Goal: Task Accomplishment & Management: Use online tool/utility

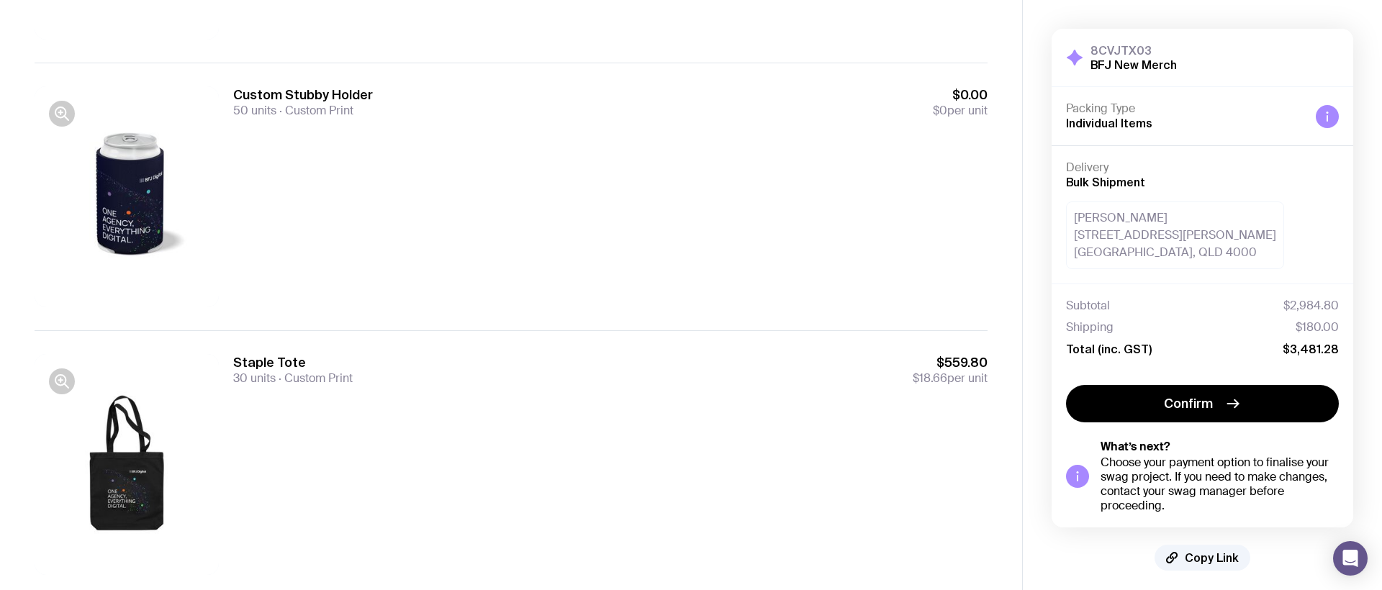
scroll to position [1458, 0]
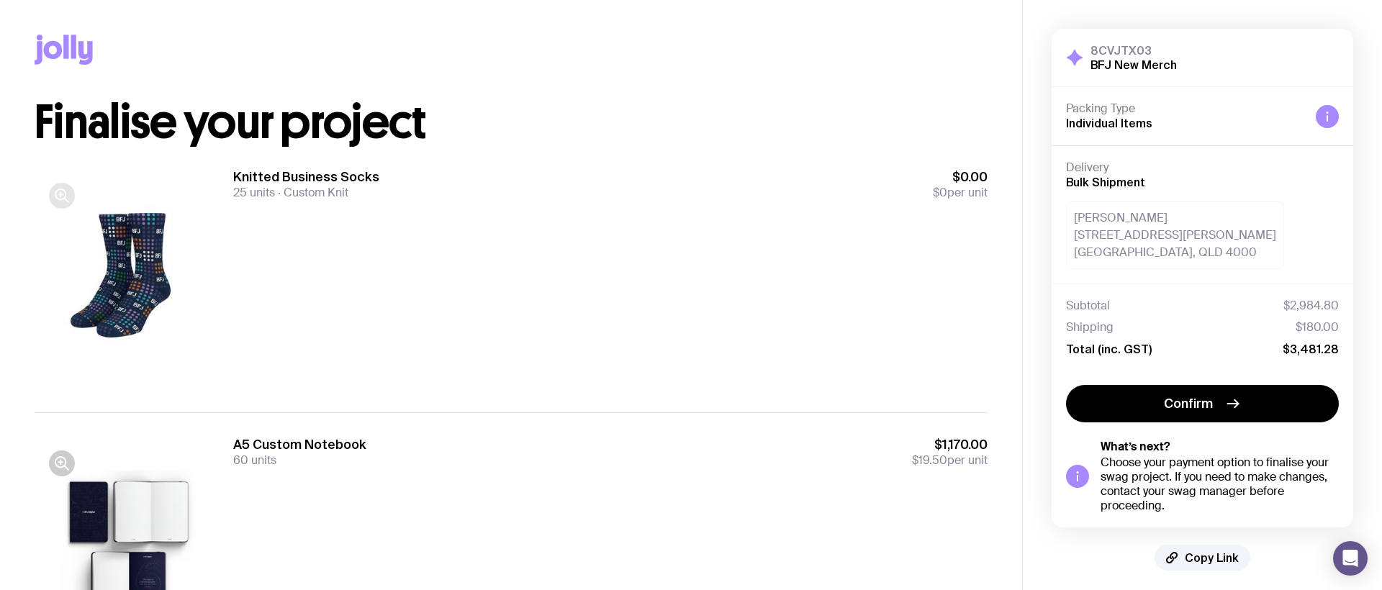
click at [73, 194] on button "button" at bounding box center [62, 196] width 26 height 26
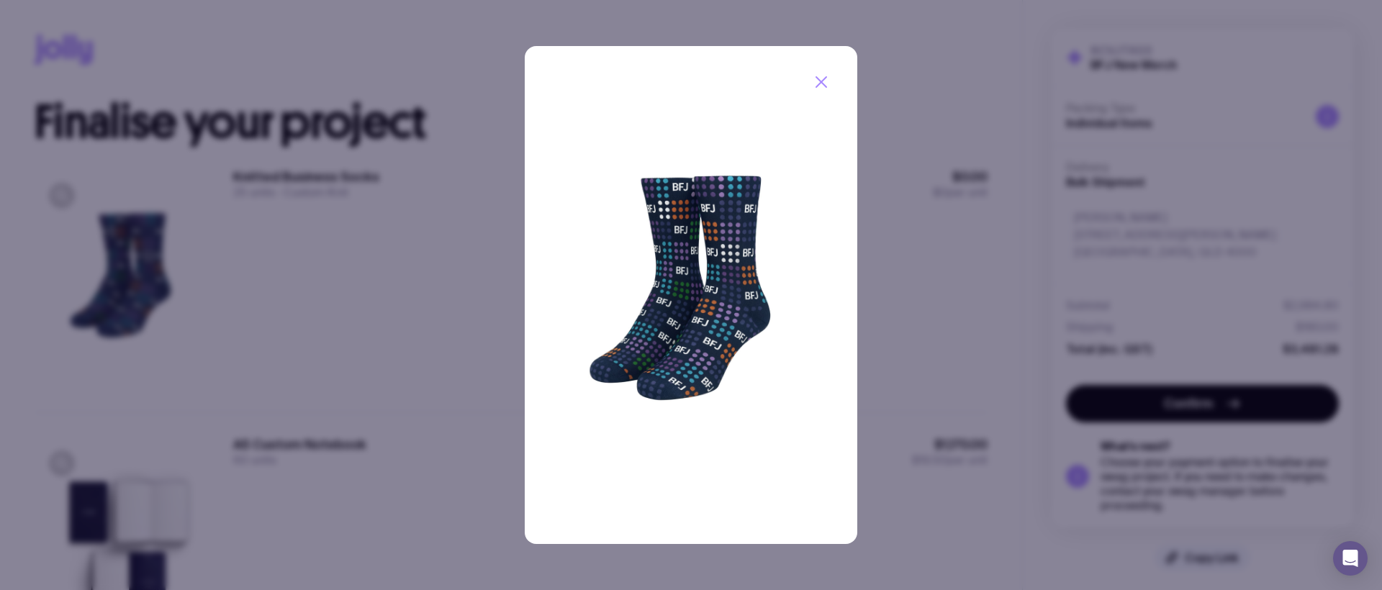
click at [820, 89] on icon "button" at bounding box center [820, 81] width 17 height 17
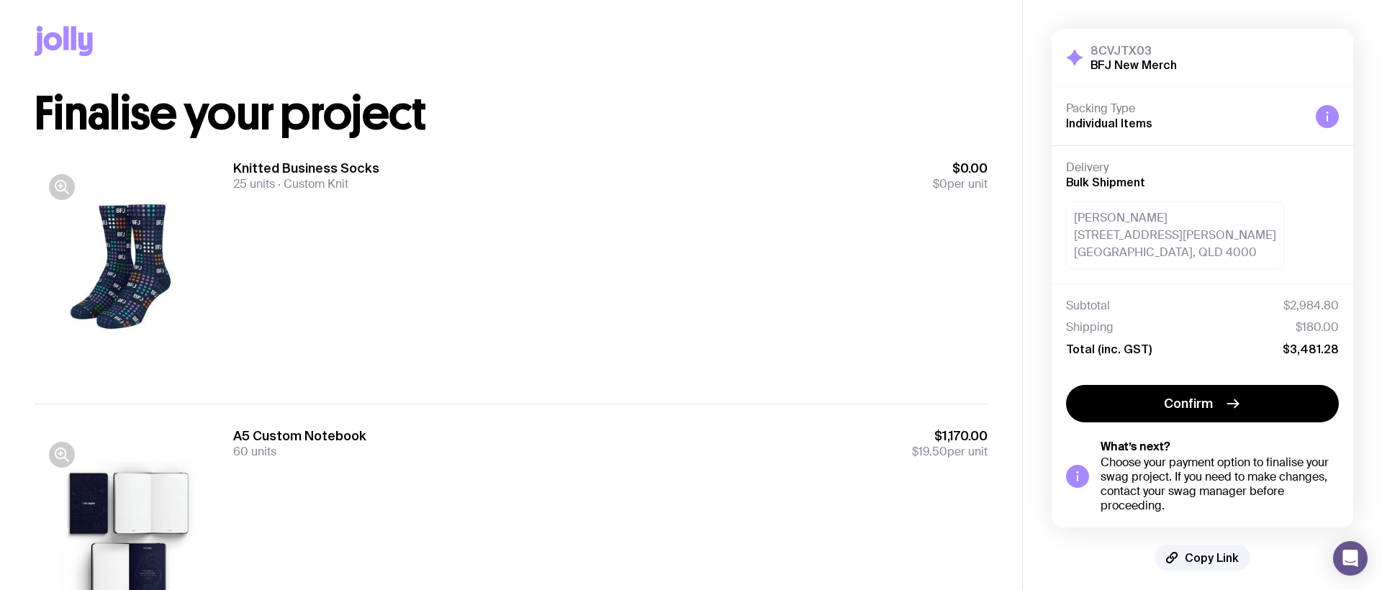
scroll to position [157, 0]
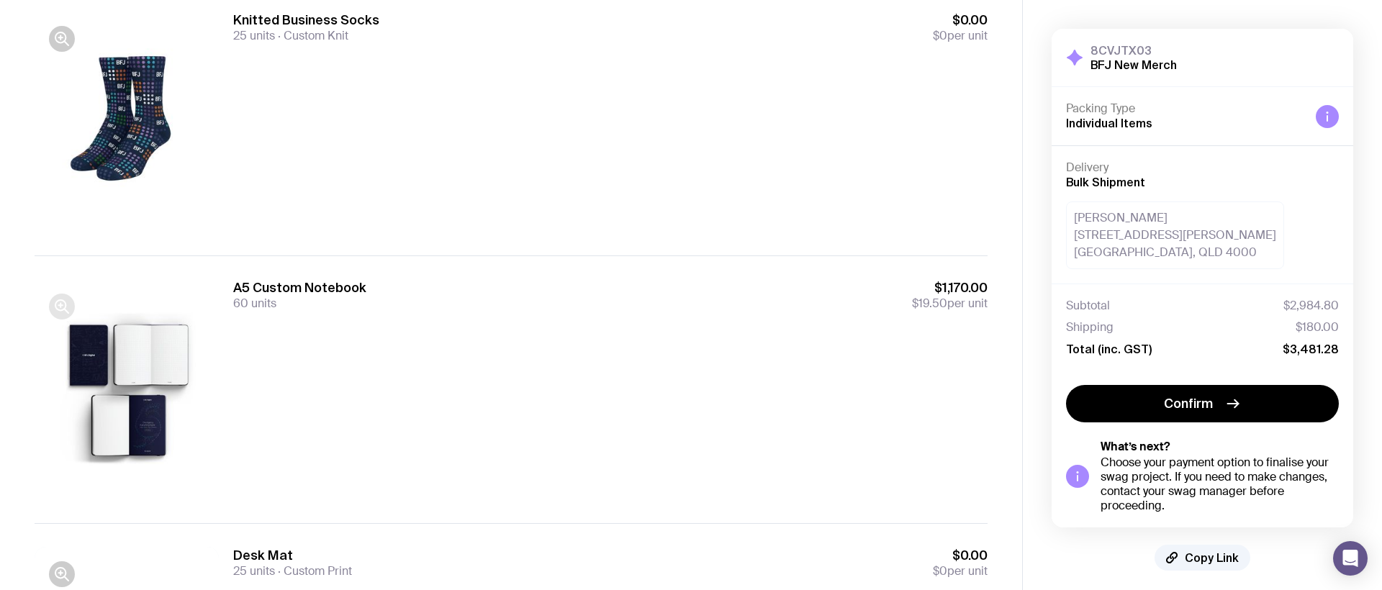
click at [65, 304] on icon "button" at bounding box center [61, 306] width 17 height 17
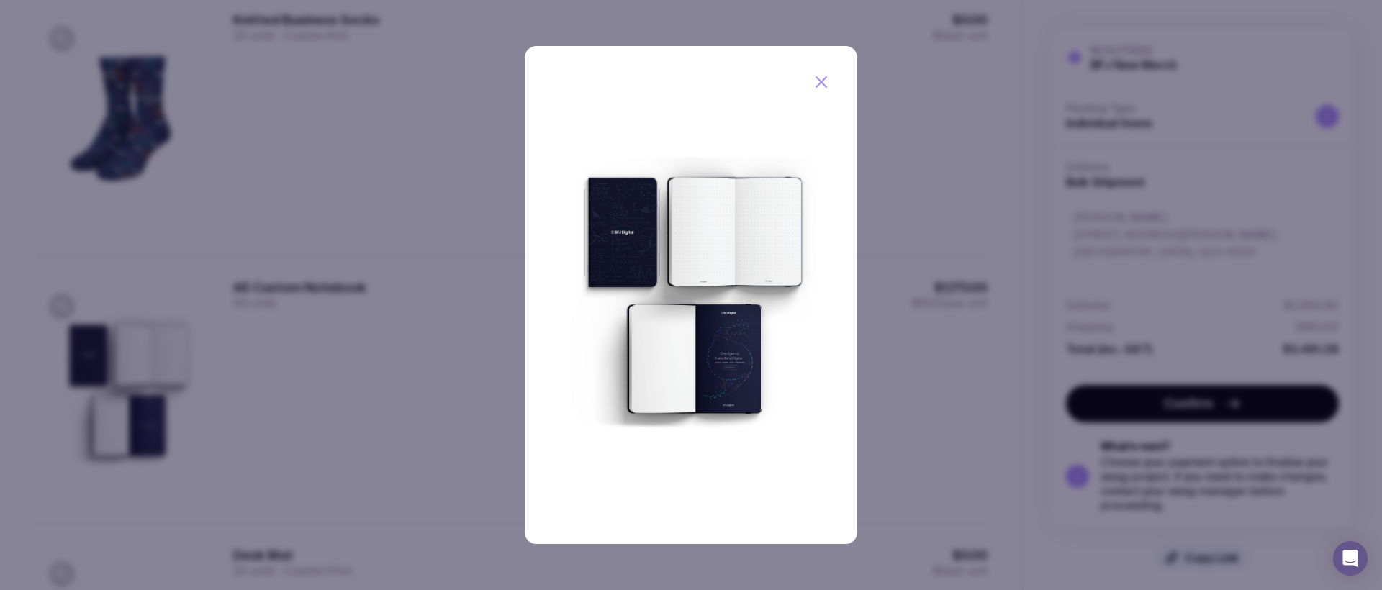
click at [822, 76] on icon "button" at bounding box center [820, 81] width 17 height 17
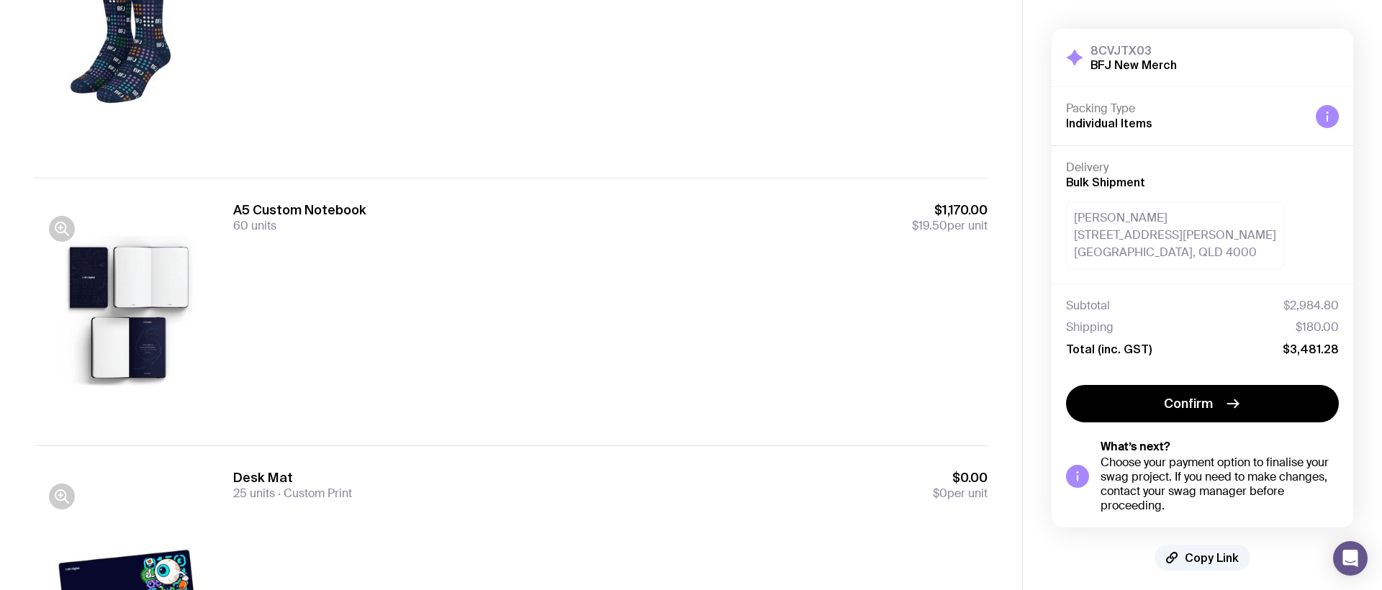
scroll to position [302, 0]
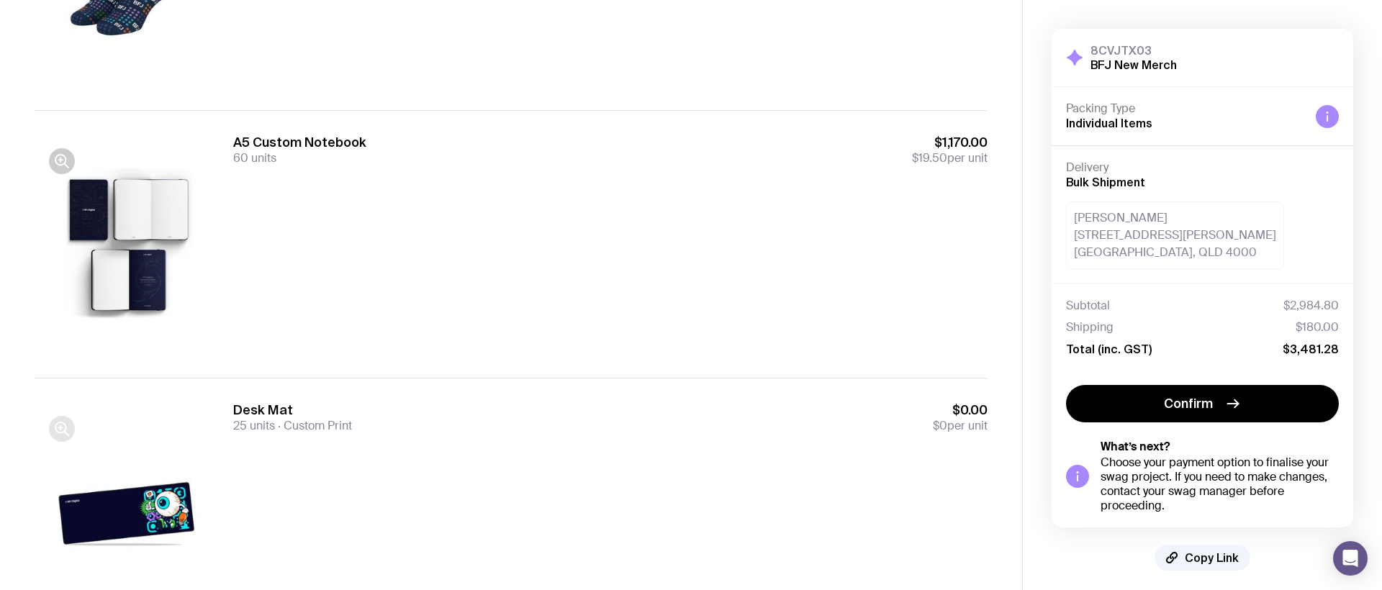
click at [55, 435] on icon "button" at bounding box center [61, 428] width 17 height 17
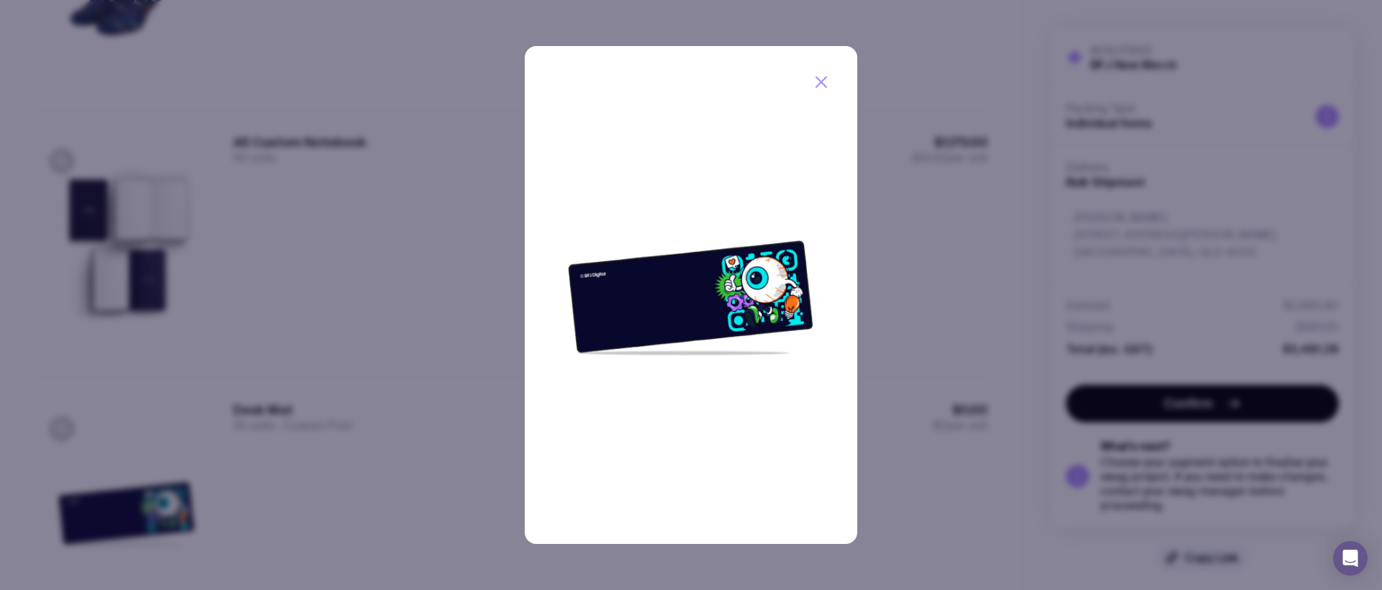
click at [817, 81] on icon "button" at bounding box center [820, 81] width 17 height 17
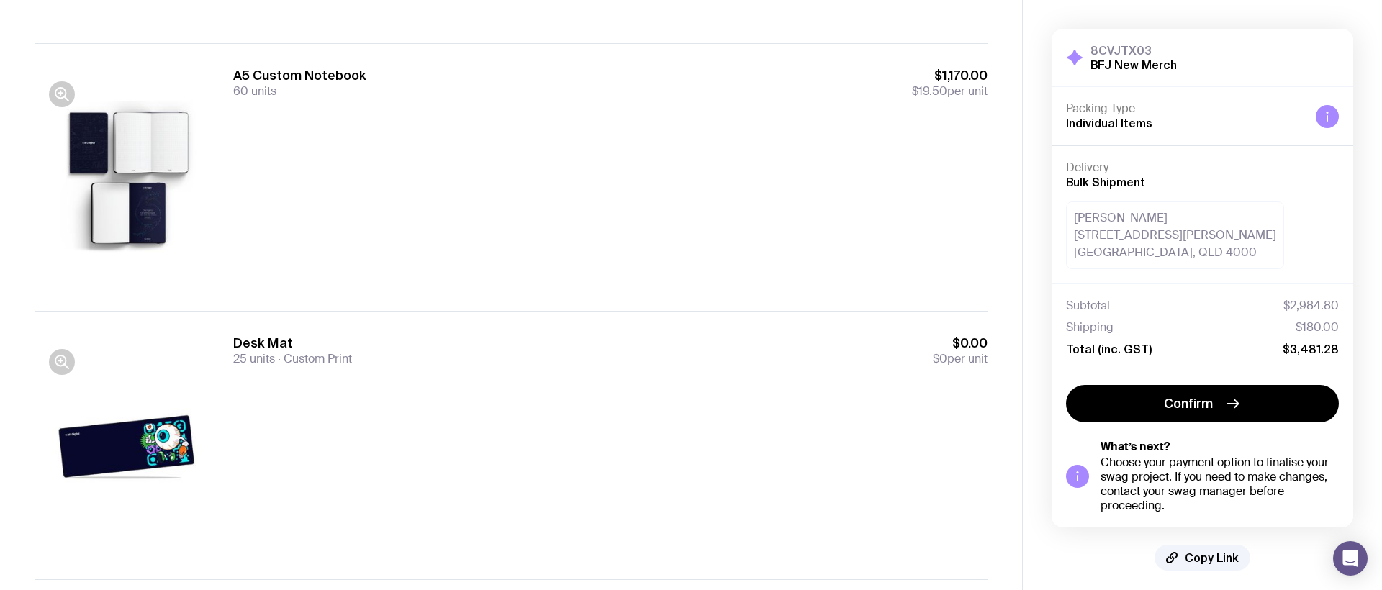
scroll to position [697, 0]
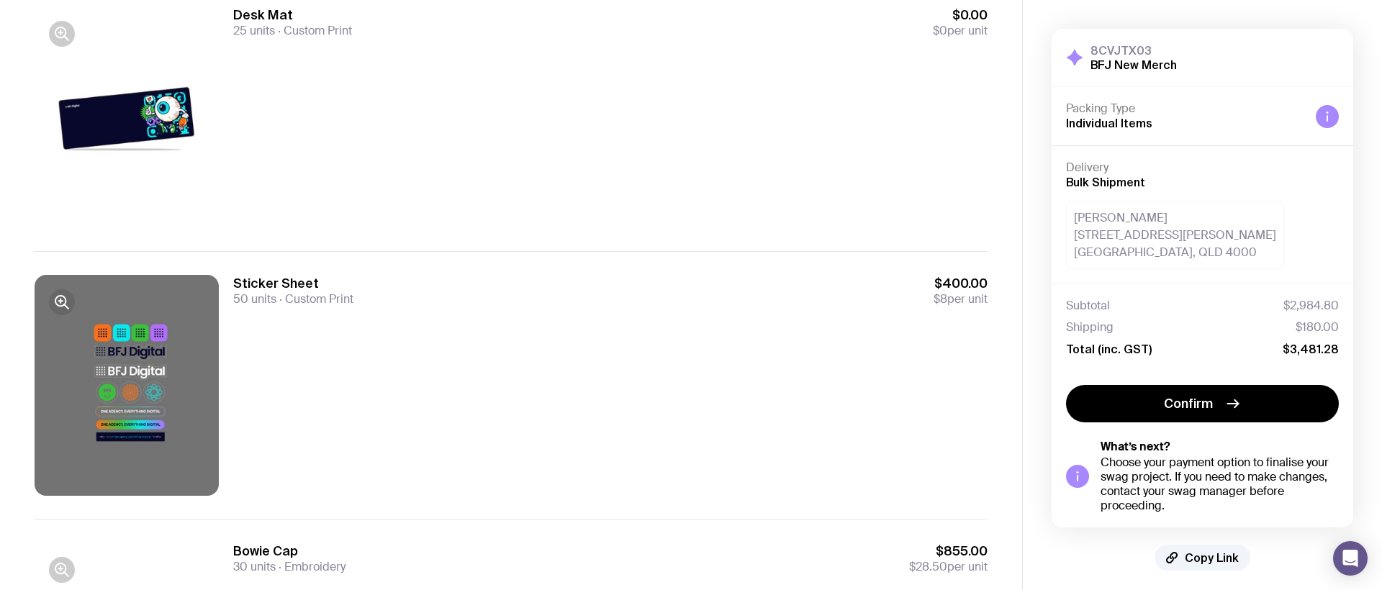
click at [55, 299] on icon "button" at bounding box center [60, 301] width 10 height 10
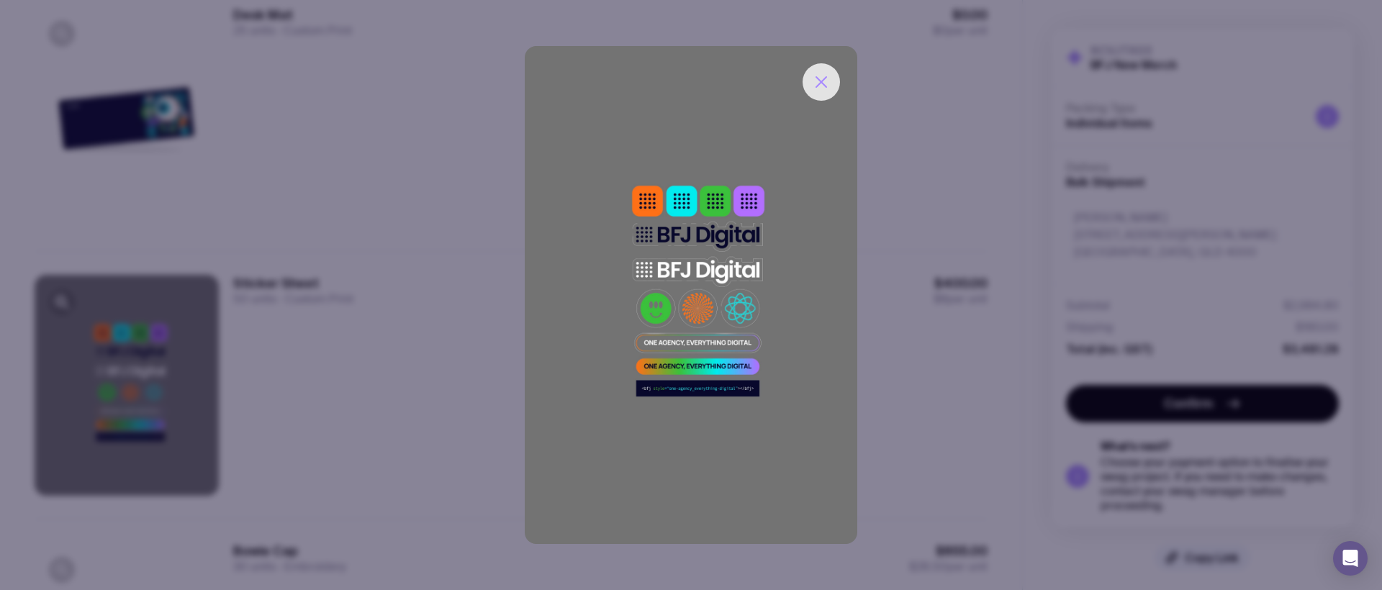
click at [818, 81] on icon "button" at bounding box center [820, 81] width 17 height 17
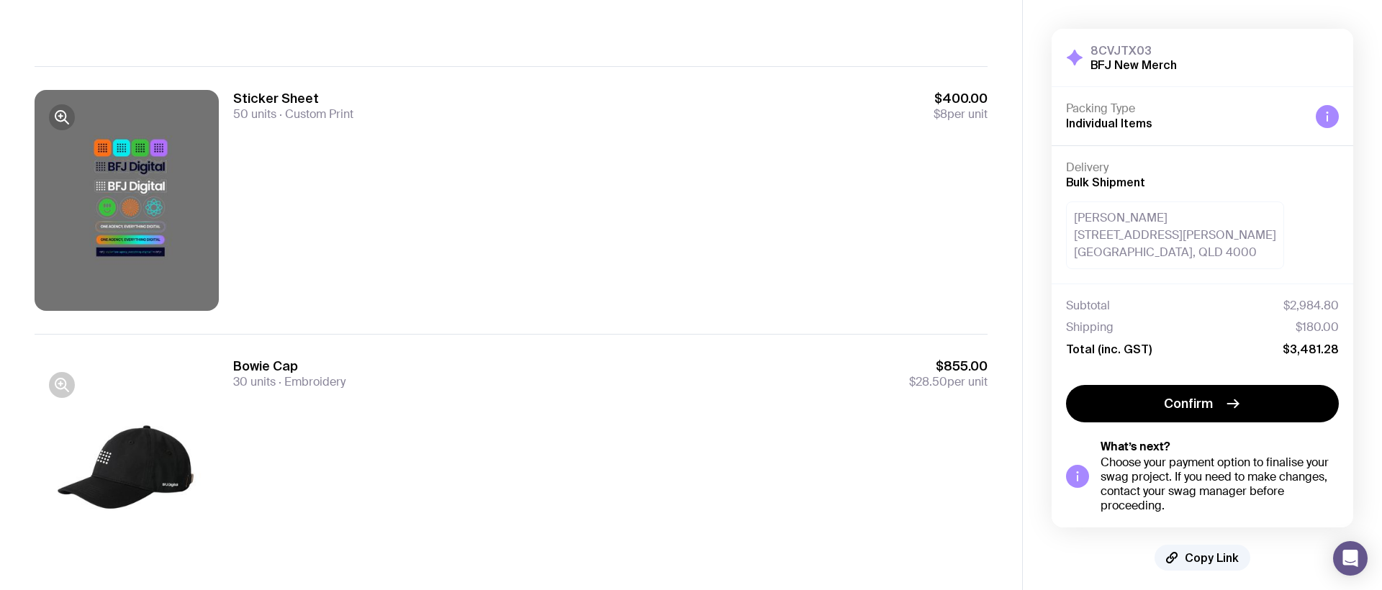
scroll to position [959, 0]
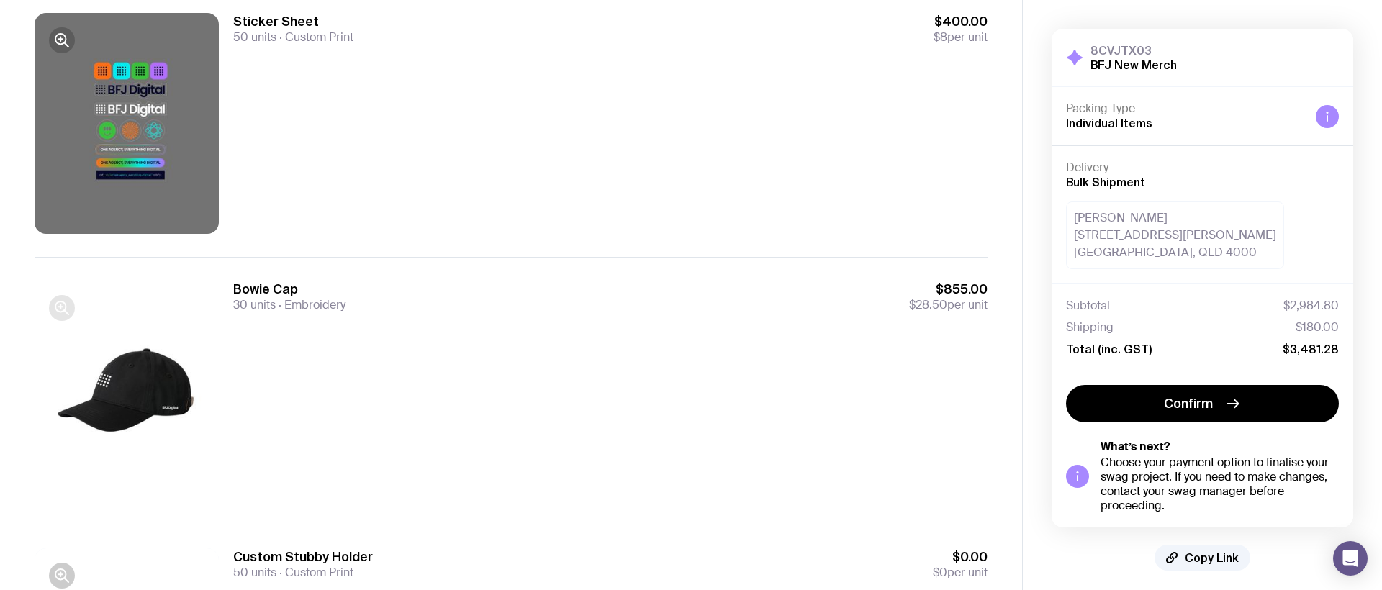
click at [64, 307] on icon "button" at bounding box center [61, 307] width 17 height 17
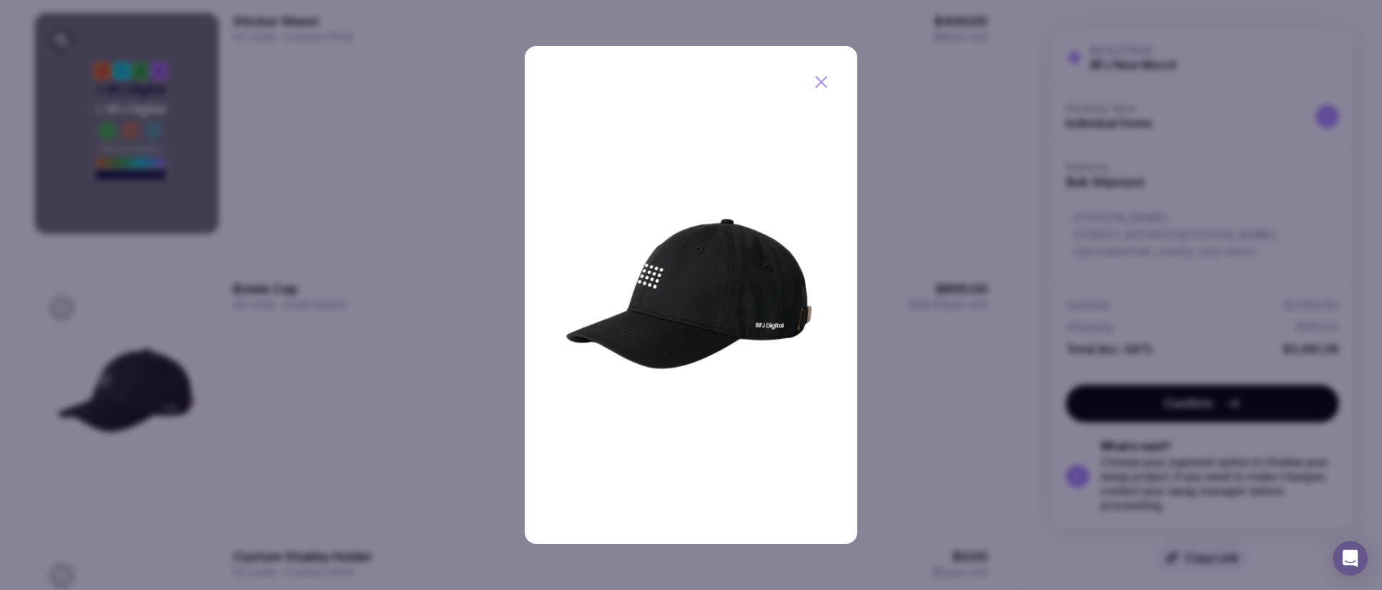
click at [813, 78] on icon "button" at bounding box center [820, 81] width 17 height 17
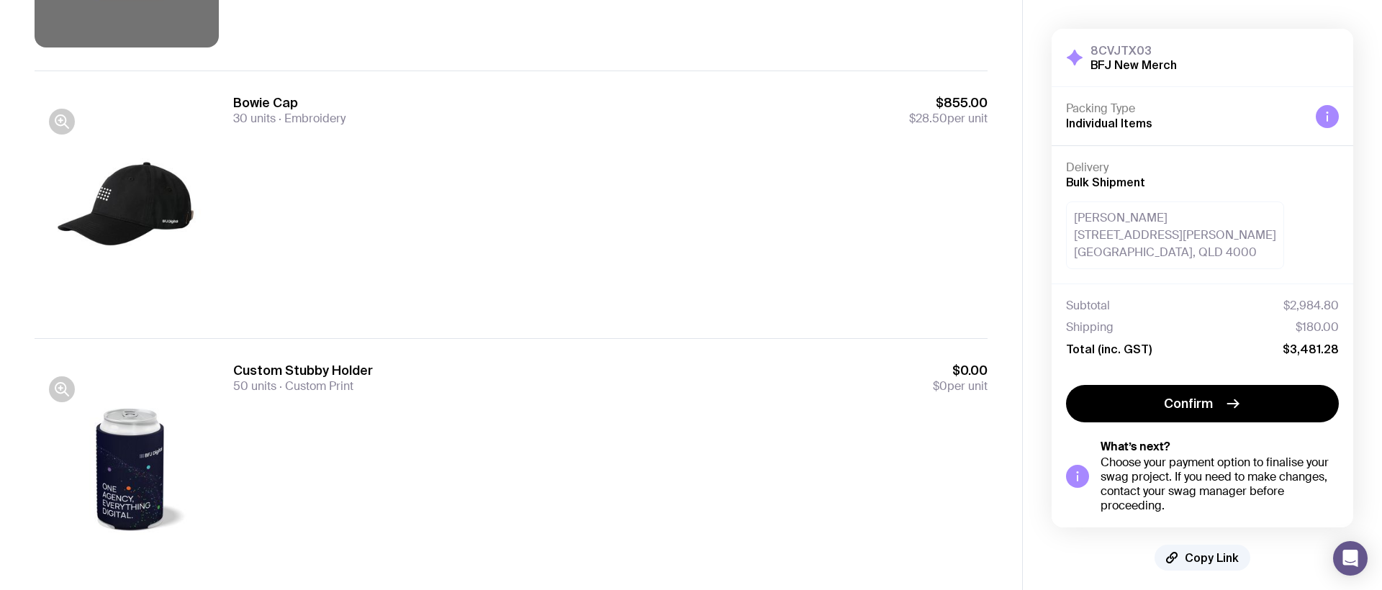
scroll to position [1220, 0]
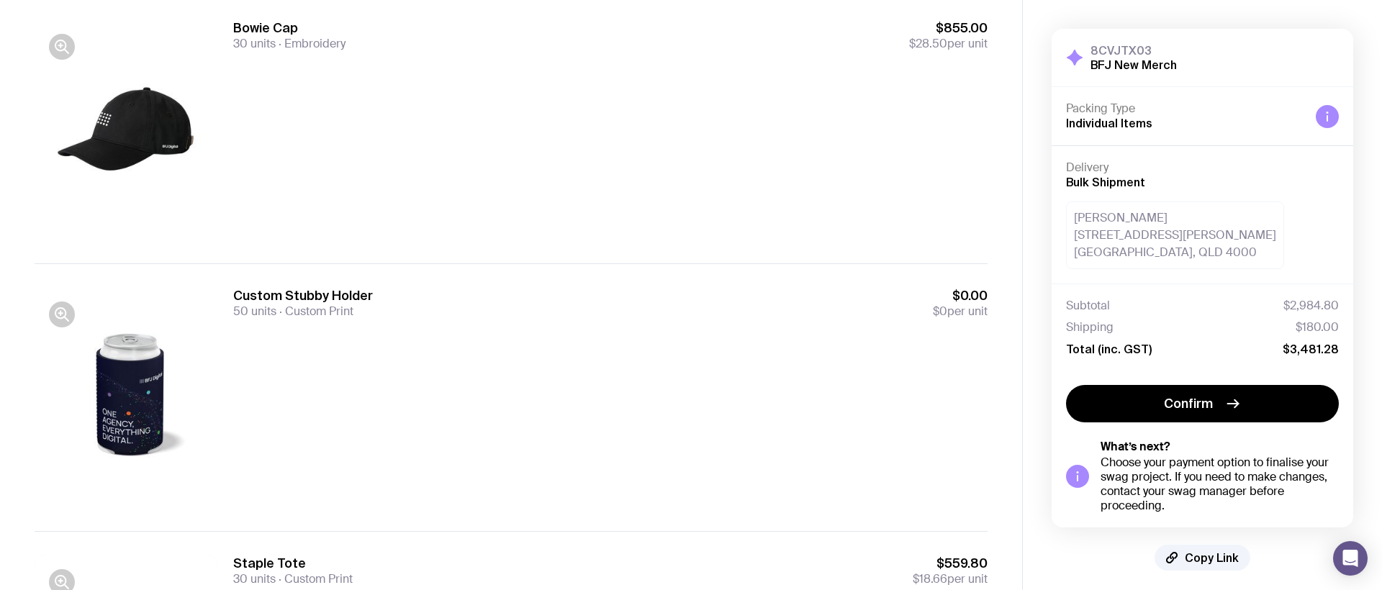
click at [76, 309] on div at bounding box center [127, 397] width 184 height 221
click at [71, 309] on button "button" at bounding box center [62, 314] width 26 height 26
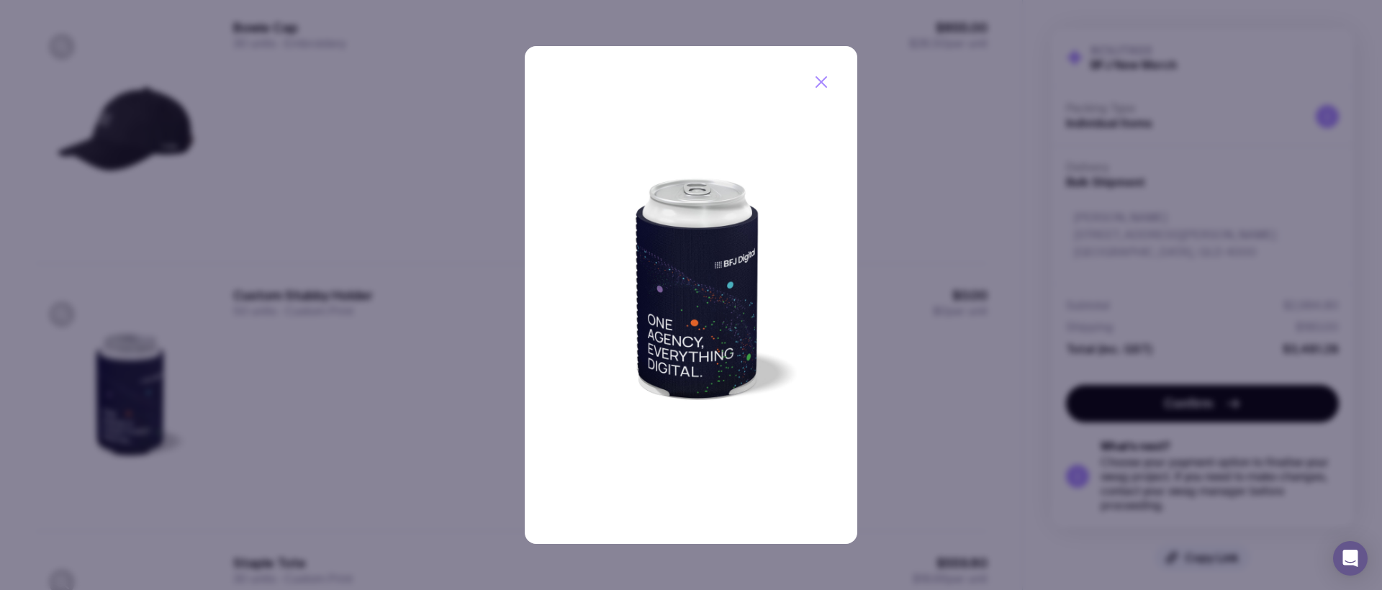
click at [819, 78] on icon "button" at bounding box center [820, 81] width 17 height 17
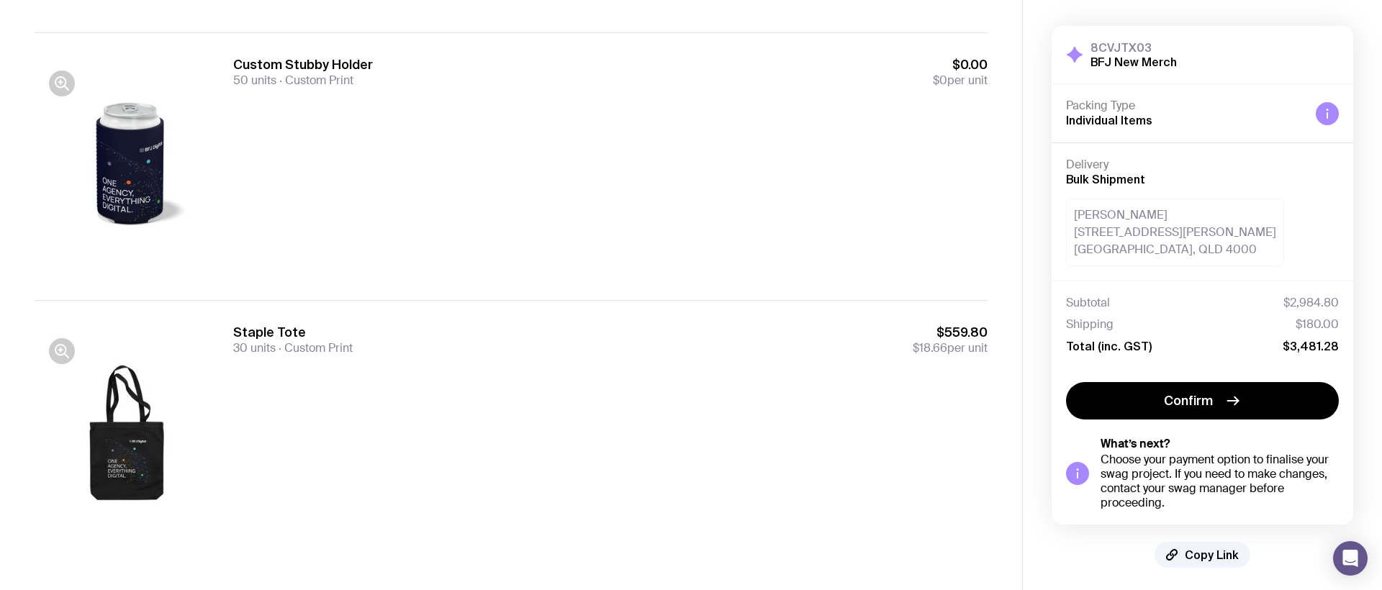
scroll to position [1458, 0]
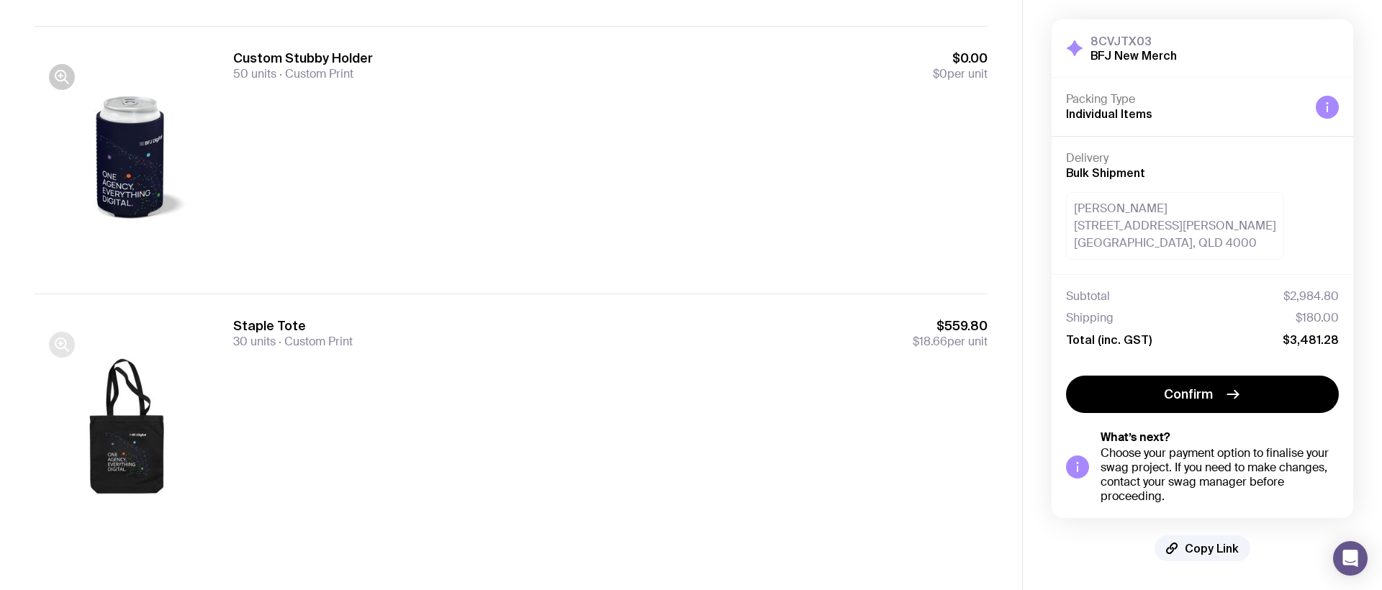
click at [60, 348] on icon "button" at bounding box center [60, 343] width 10 height 10
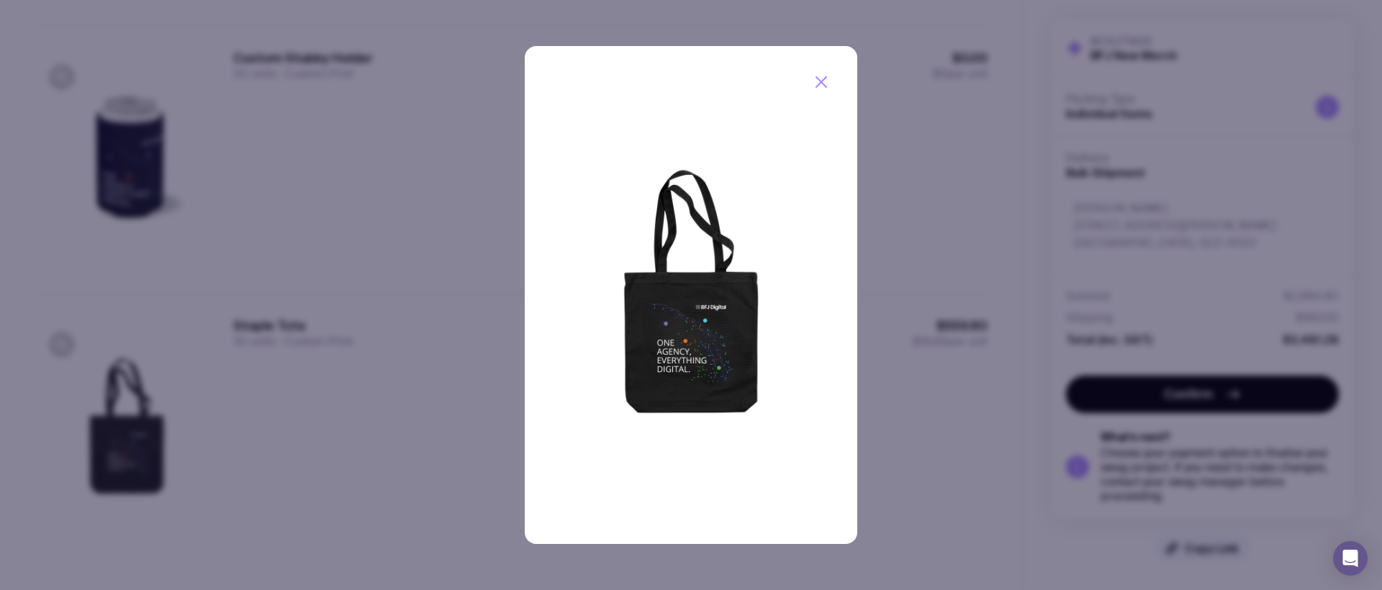
click at [816, 78] on icon "button" at bounding box center [820, 81] width 17 height 17
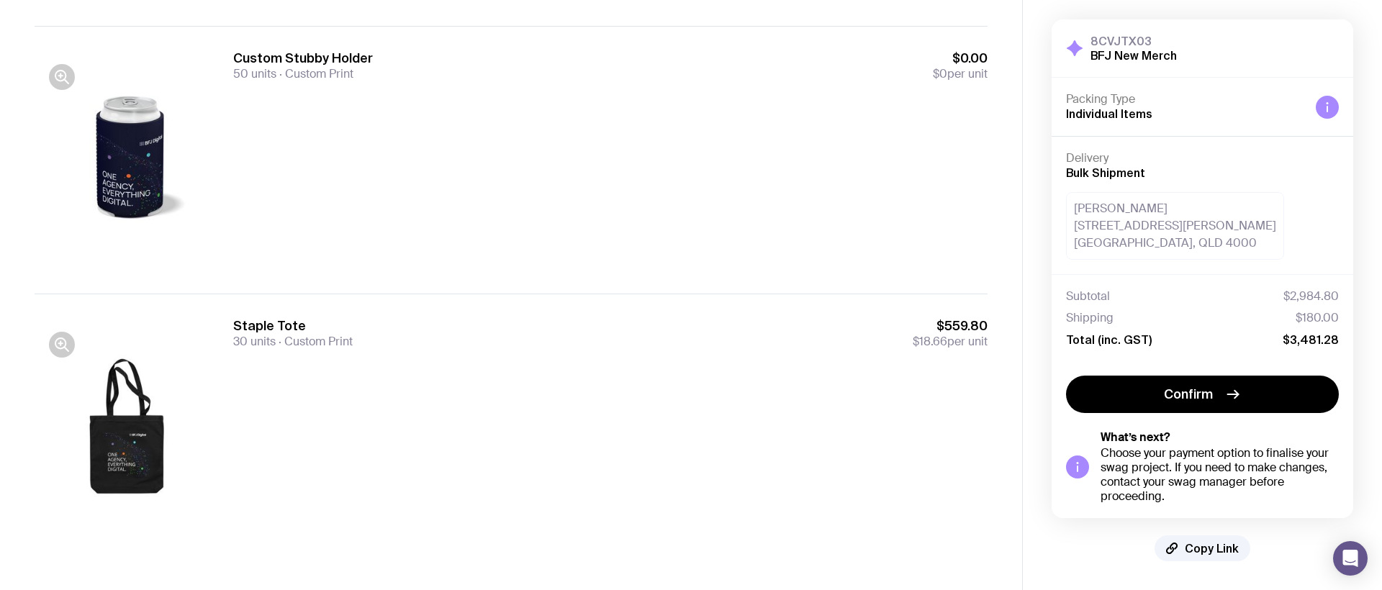
click at [121, 173] on div at bounding box center [127, 160] width 184 height 221
click at [60, 71] on icon "button" at bounding box center [60, 76] width 10 height 10
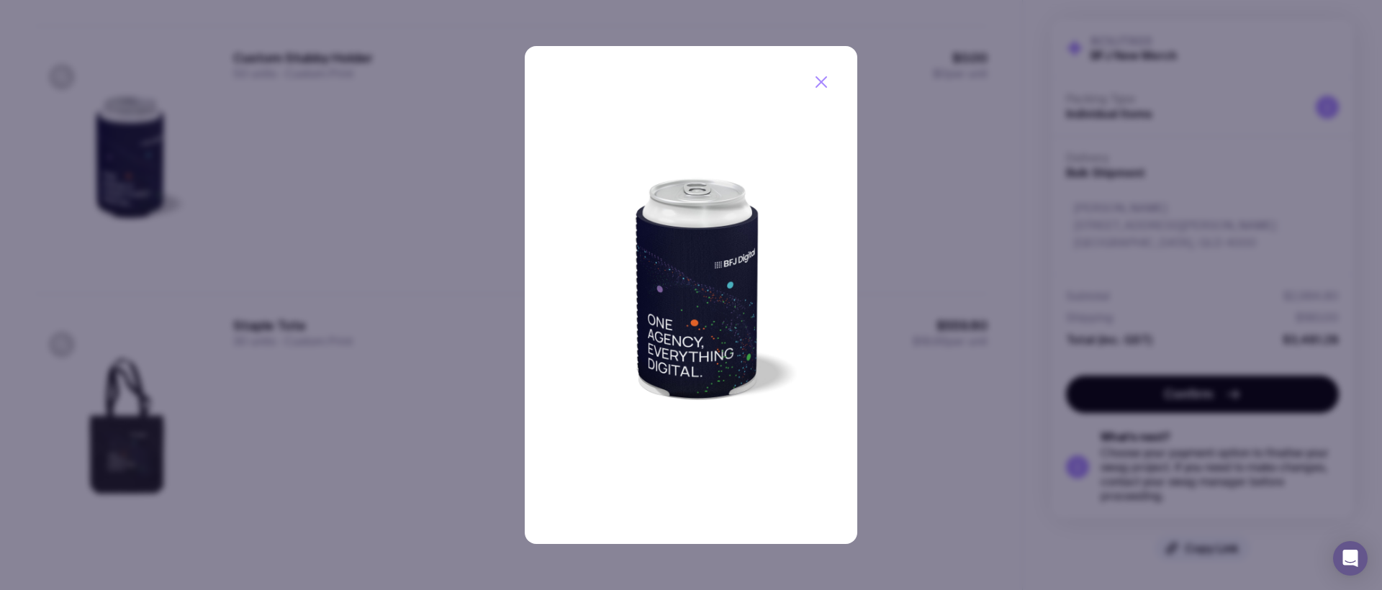
click at [818, 83] on icon "button" at bounding box center [820, 81] width 17 height 17
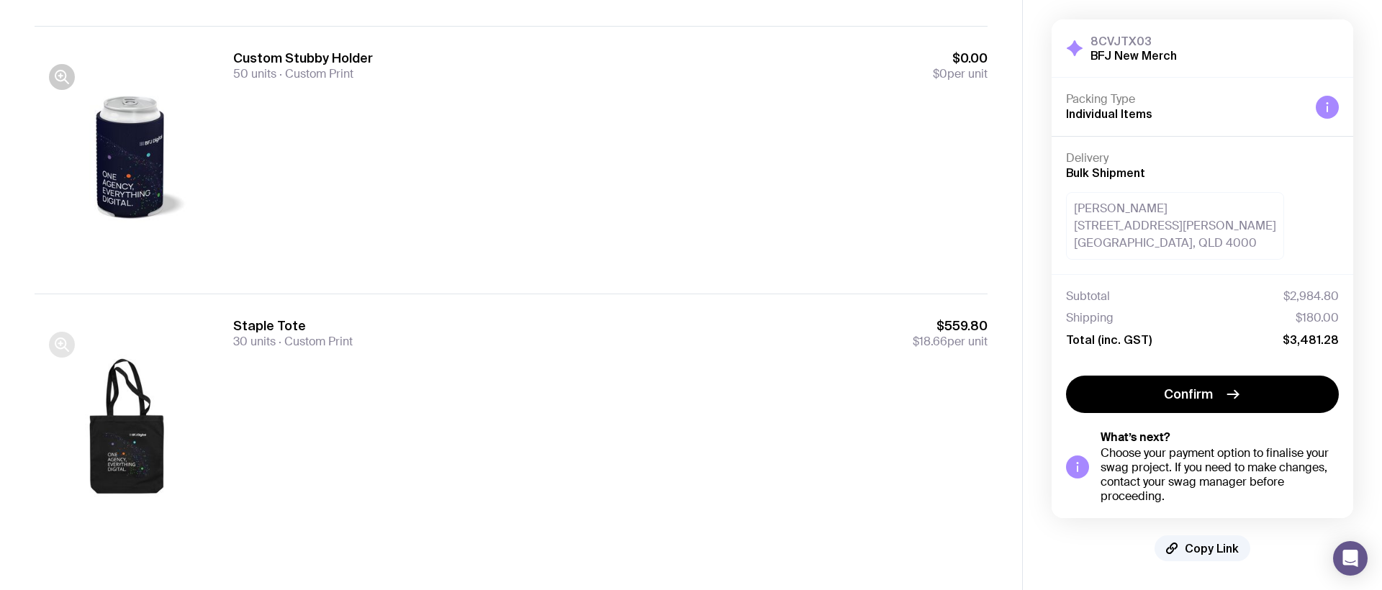
click at [78, 346] on div at bounding box center [127, 427] width 184 height 221
click at [70, 345] on icon "button" at bounding box center [61, 344] width 17 height 17
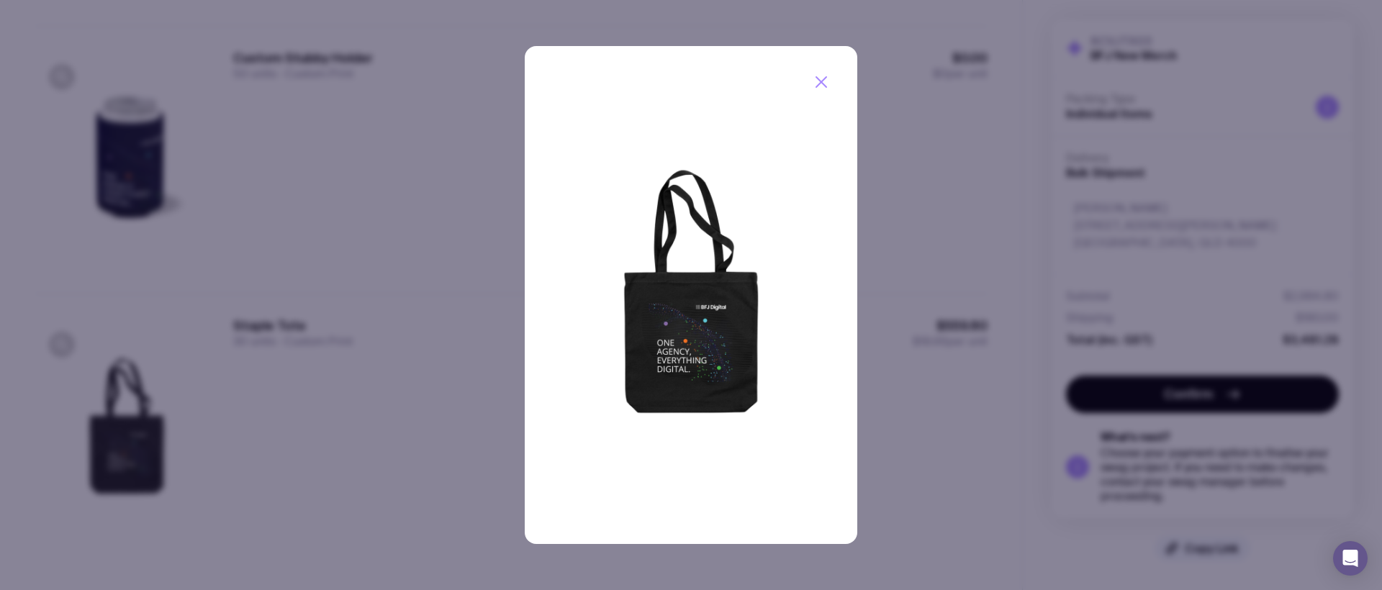
click at [817, 82] on icon "button" at bounding box center [820, 81] width 17 height 17
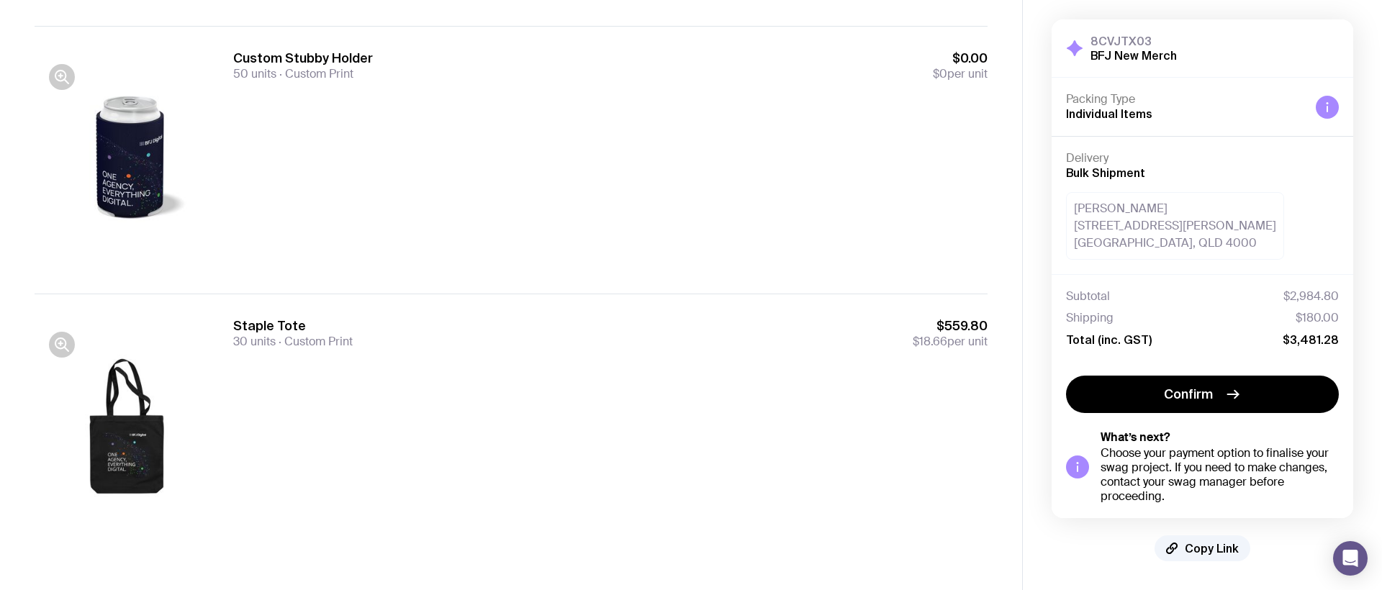
click at [62, 324] on div at bounding box center [127, 427] width 184 height 221
click at [60, 332] on button "button" at bounding box center [62, 345] width 26 height 26
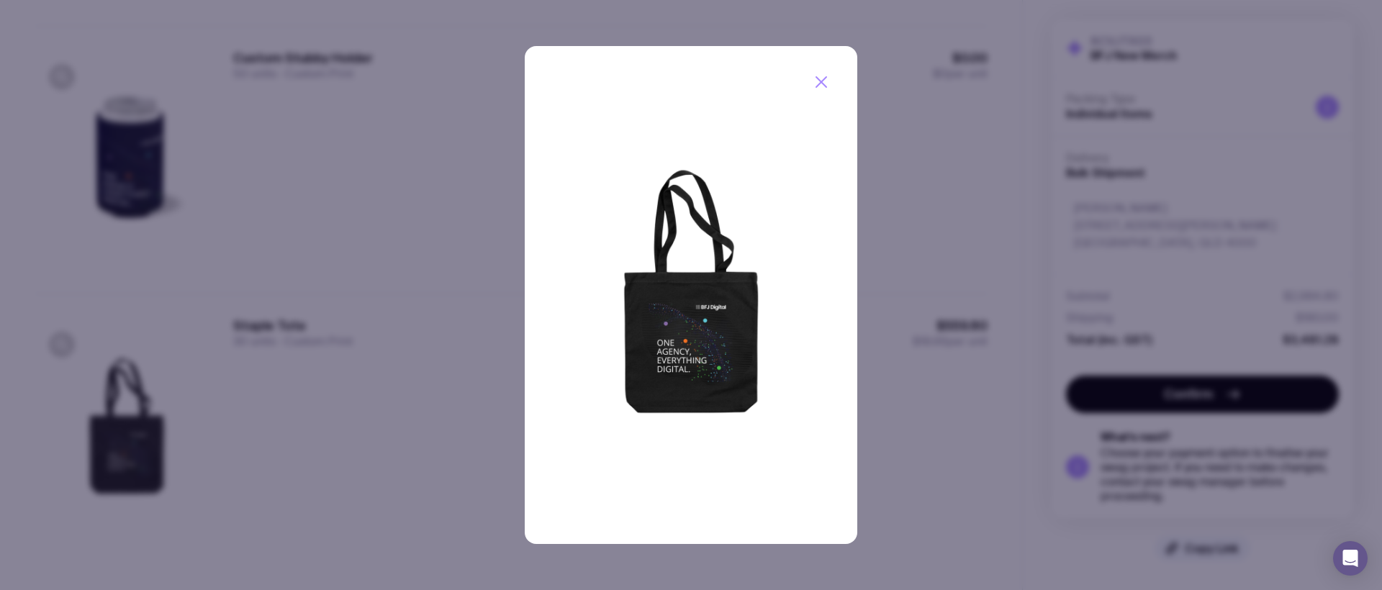
click at [60, 337] on div at bounding box center [691, 295] width 1382 height 590
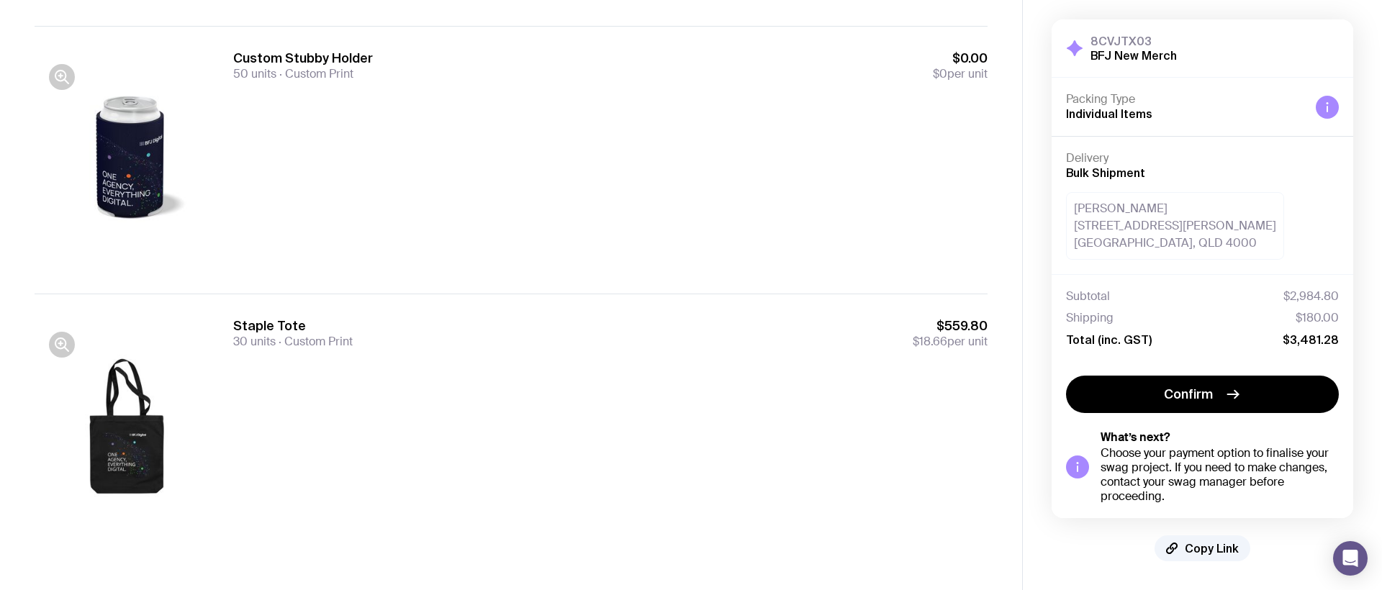
click at [73, 335] on div at bounding box center [62, 345] width 26 height 26
click at [65, 338] on icon "button" at bounding box center [61, 344] width 17 height 17
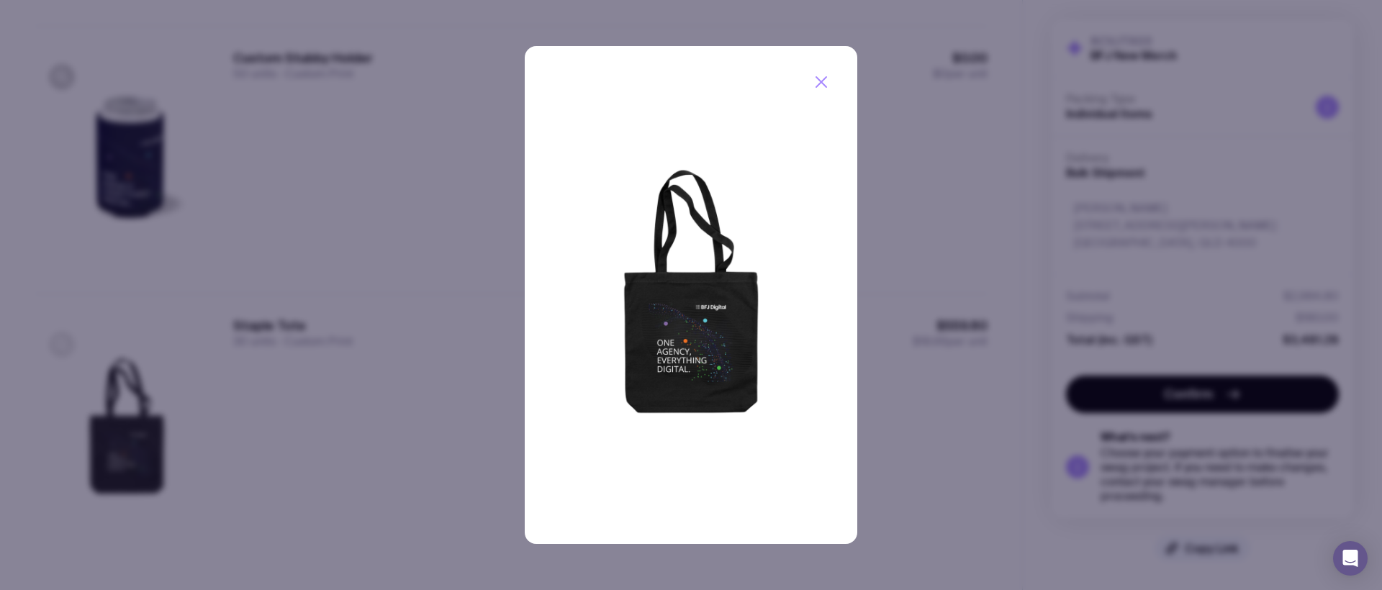
click at [65, 338] on div at bounding box center [691, 295] width 1382 height 590
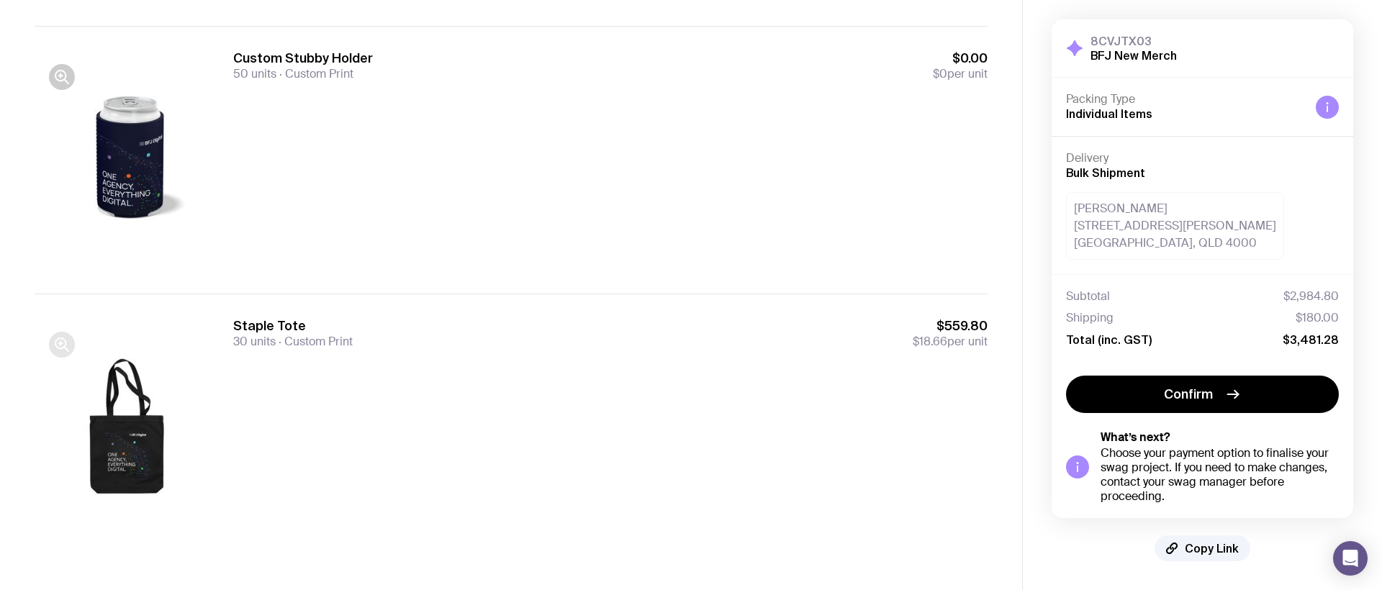
click at [60, 342] on icon "button" at bounding box center [60, 344] width 0 height 4
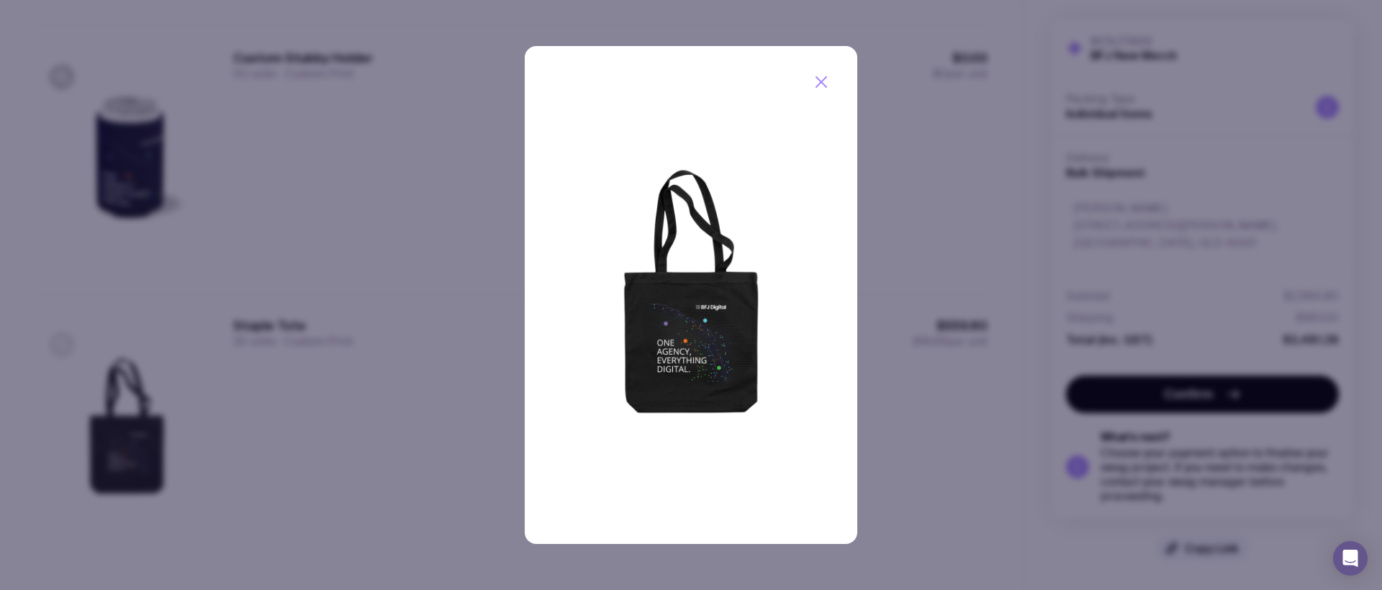
click at [60, 341] on div at bounding box center [691, 295] width 1382 height 590
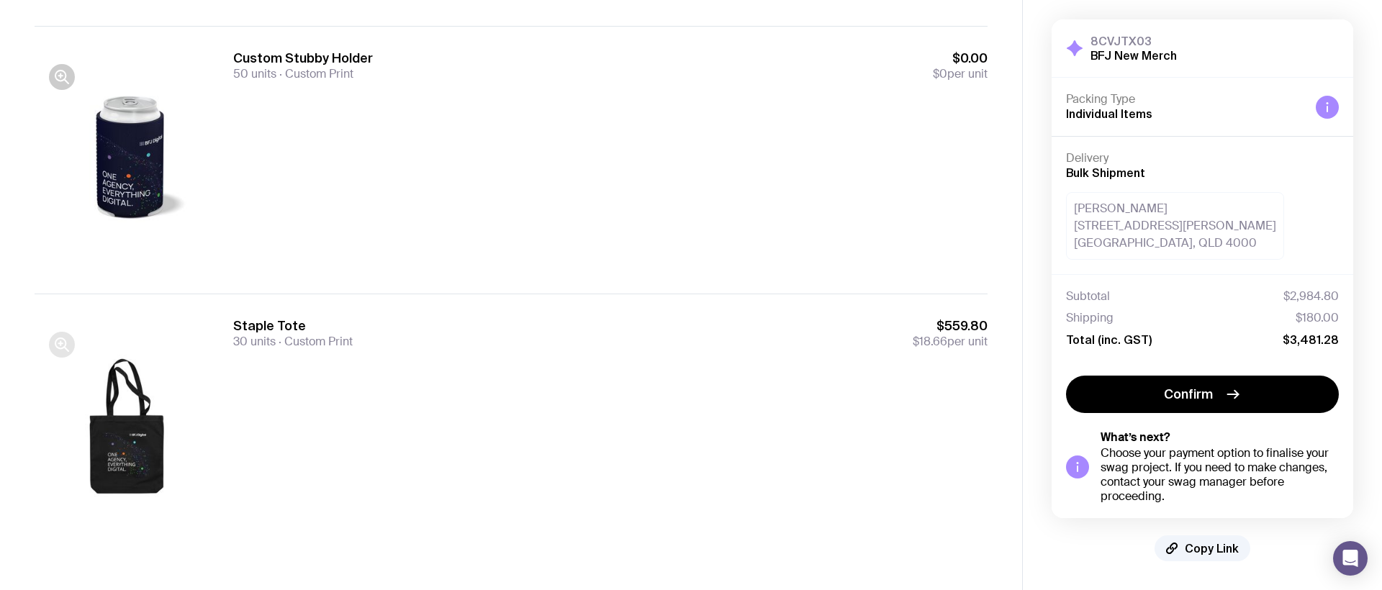
click at [60, 342] on icon "button" at bounding box center [60, 344] width 0 height 4
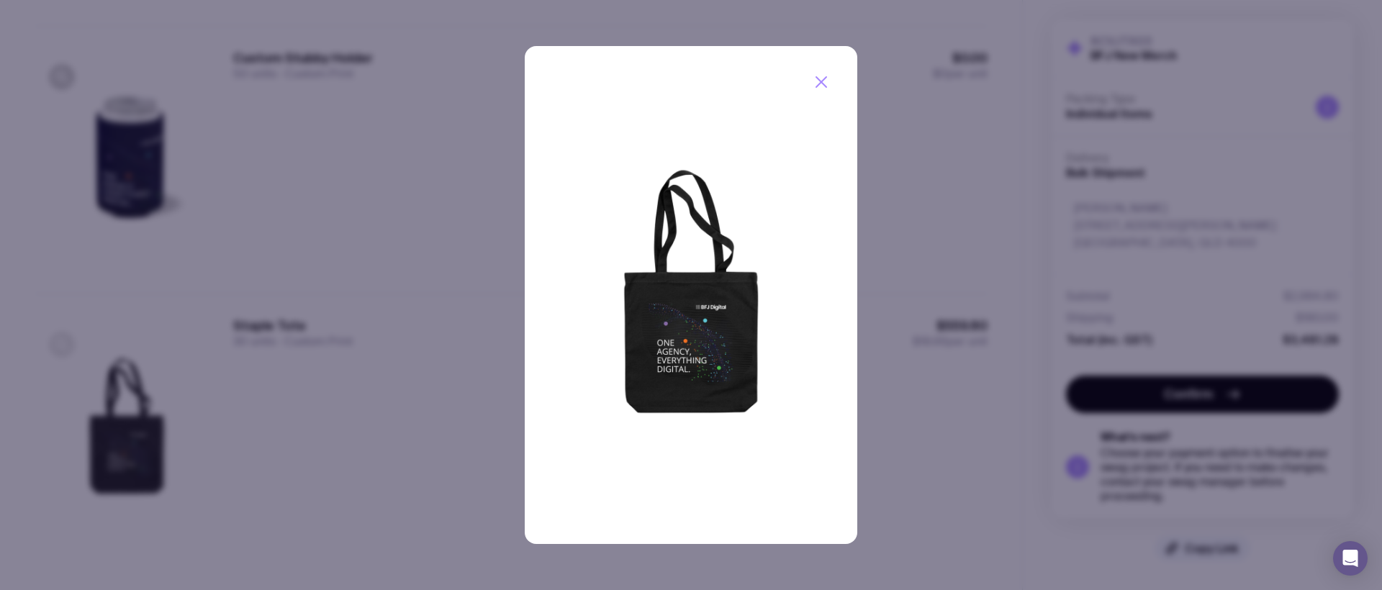
click at [60, 341] on div at bounding box center [691, 295] width 1382 height 590
